Goal: Information Seeking & Learning: Check status

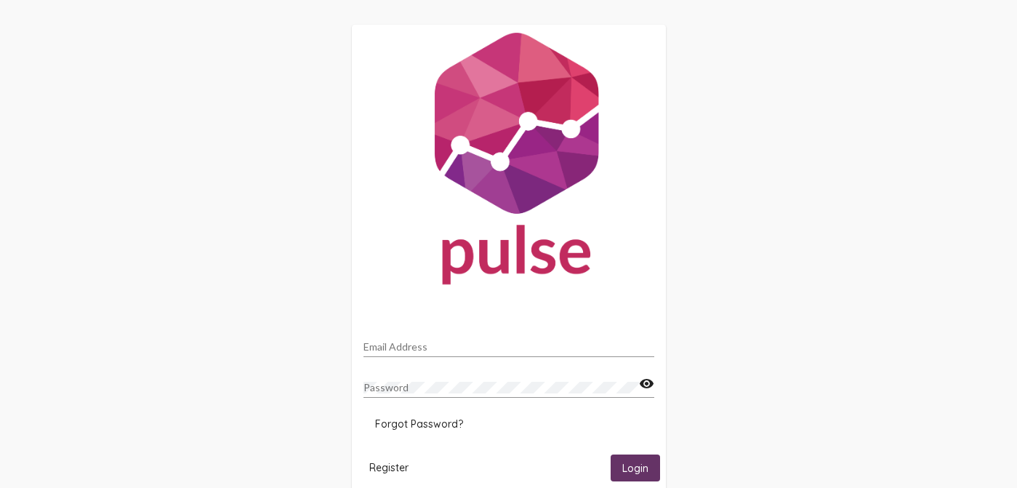
click at [467, 346] on input "Email Address" at bounding box center [509, 347] width 291 height 12
type input "[EMAIL_ADDRESS][DOMAIN_NAME]"
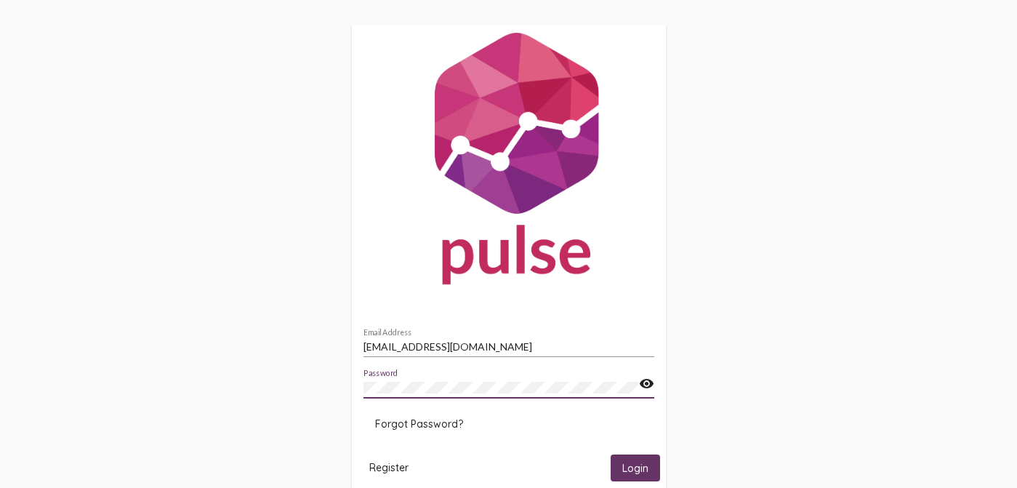
click at [637, 466] on span "Login" at bounding box center [636, 468] width 26 height 13
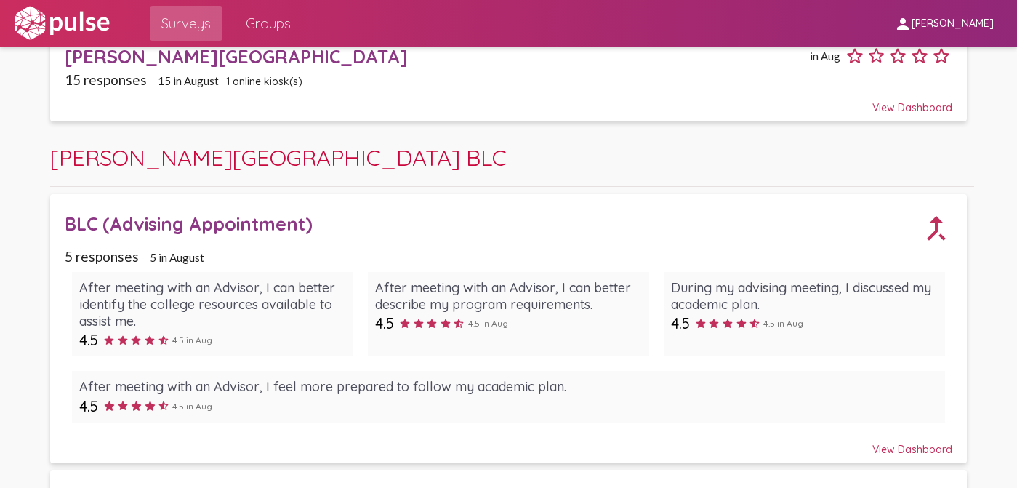
scroll to position [124, 0]
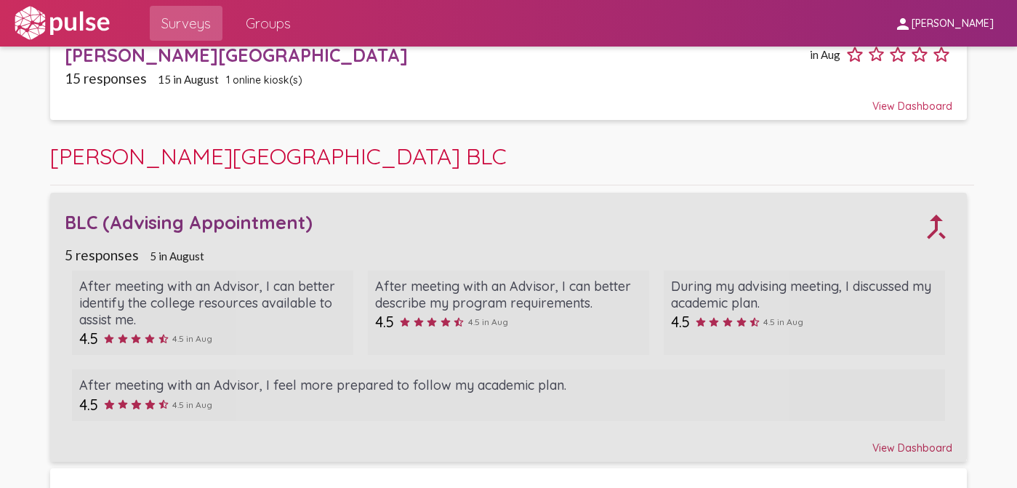
click at [380, 238] on div "BLC (Advising Appointment) call_merge" at bounding box center [509, 221] width 888 height 43
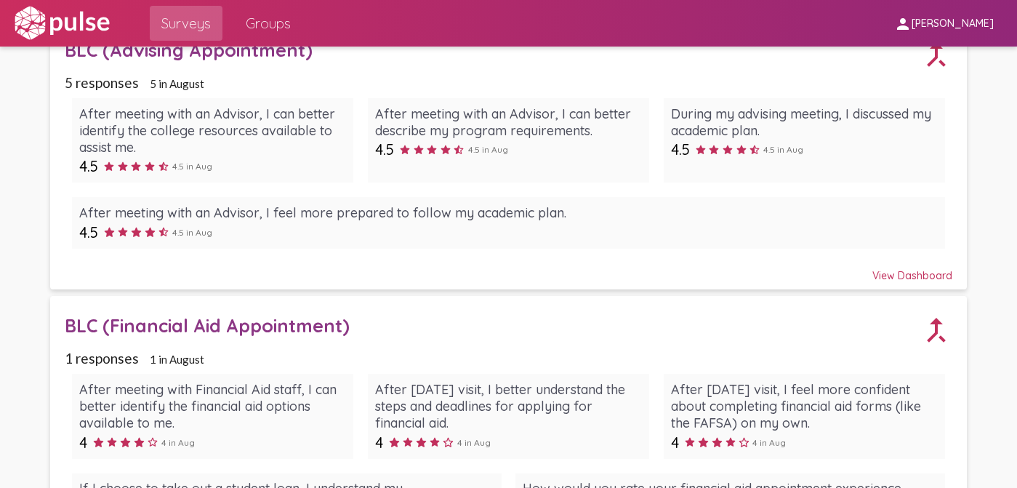
scroll to position [325, 0]
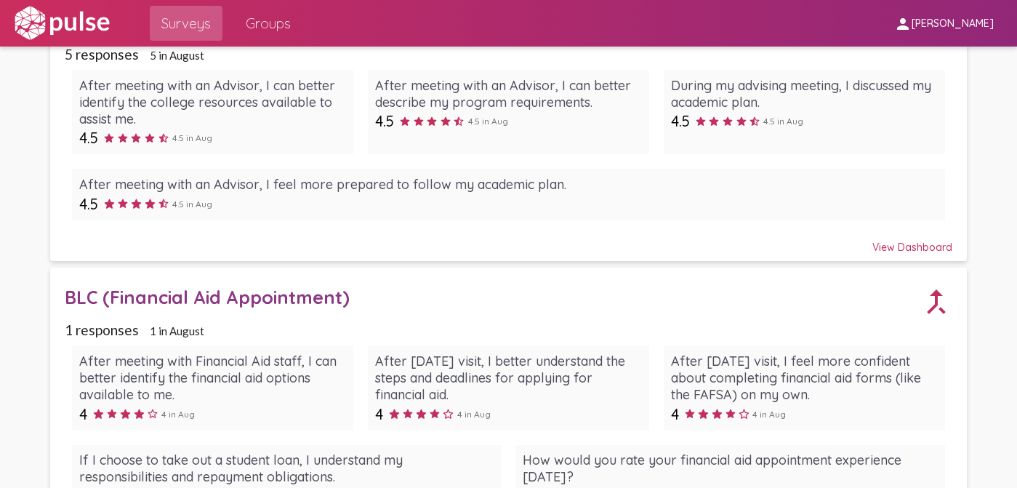
click at [392, 298] on div "BLC (Financial Aid Appointment)" at bounding box center [493, 297] width 856 height 23
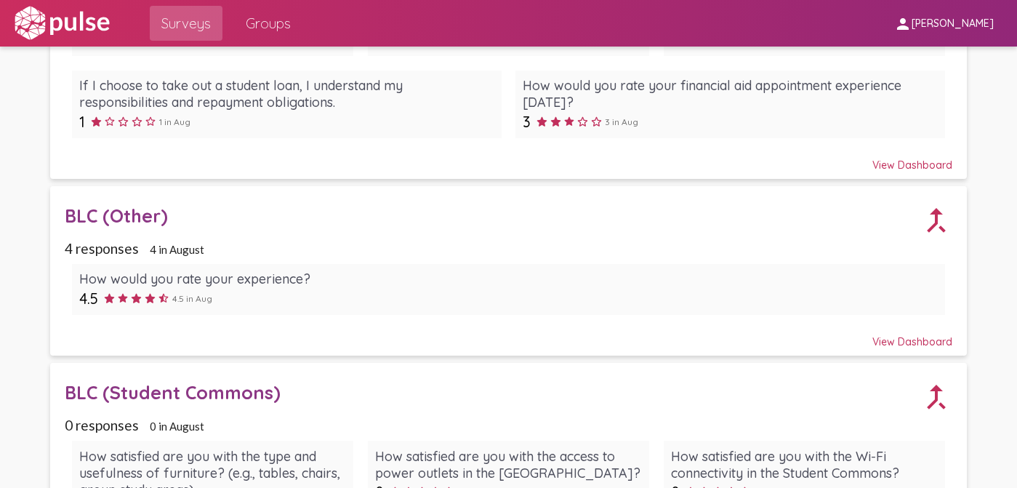
scroll to position [702, 0]
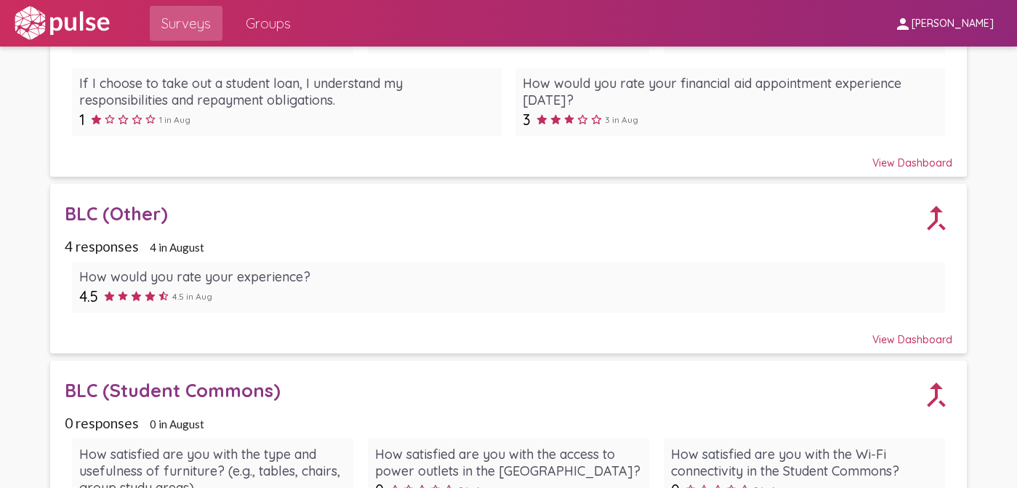
click at [329, 238] on div "4 responses 4 in August" at bounding box center [509, 246] width 888 height 17
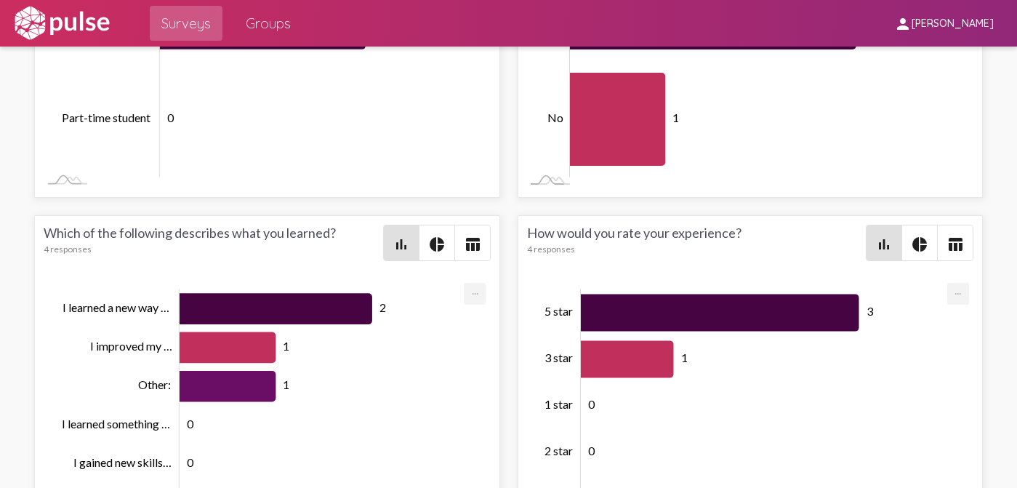
scroll to position [2766, 0]
